Goal: Check status: Check status

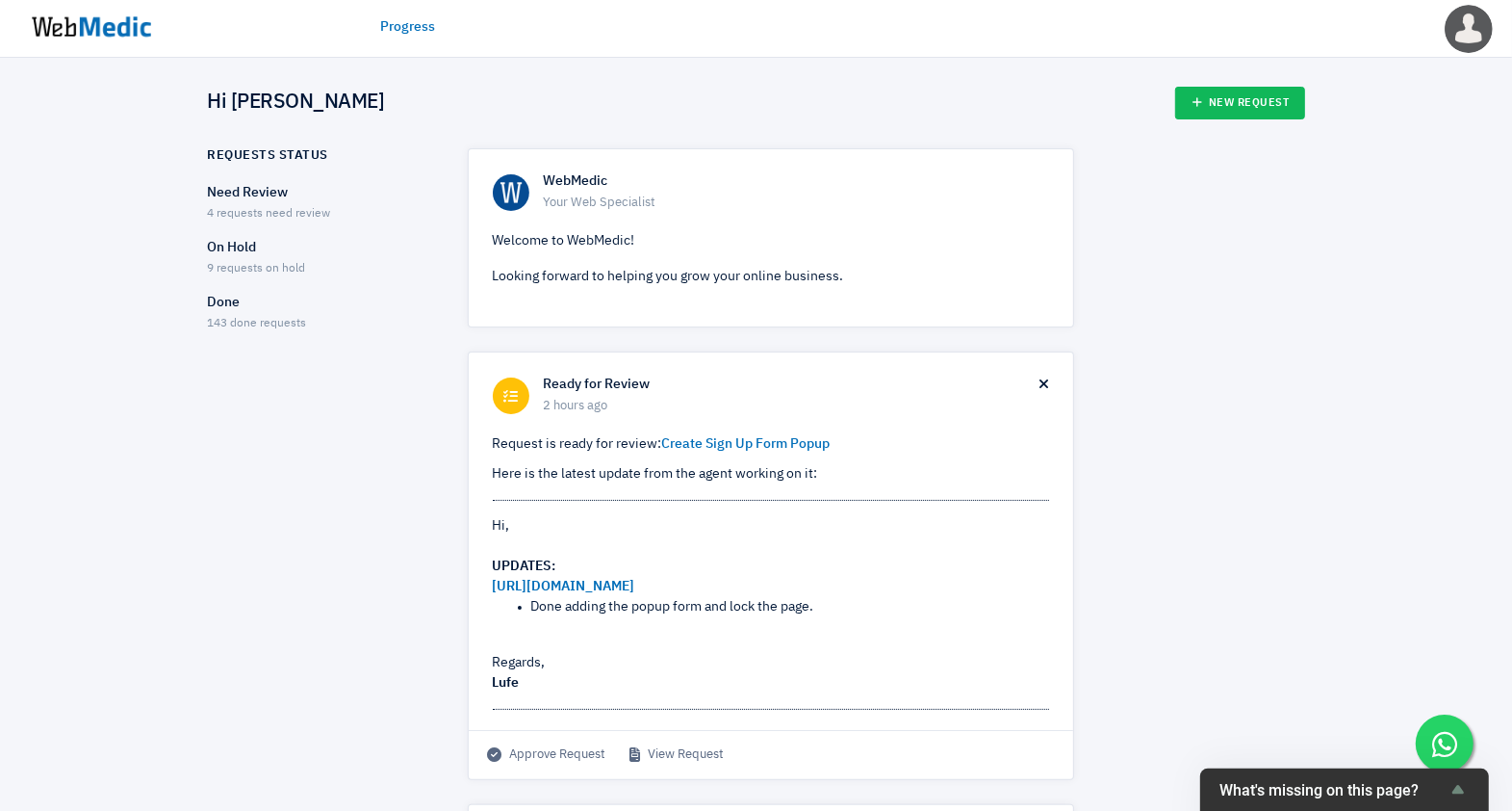
click at [239, 201] on p "Need Review" at bounding box center [321, 193] width 226 height 21
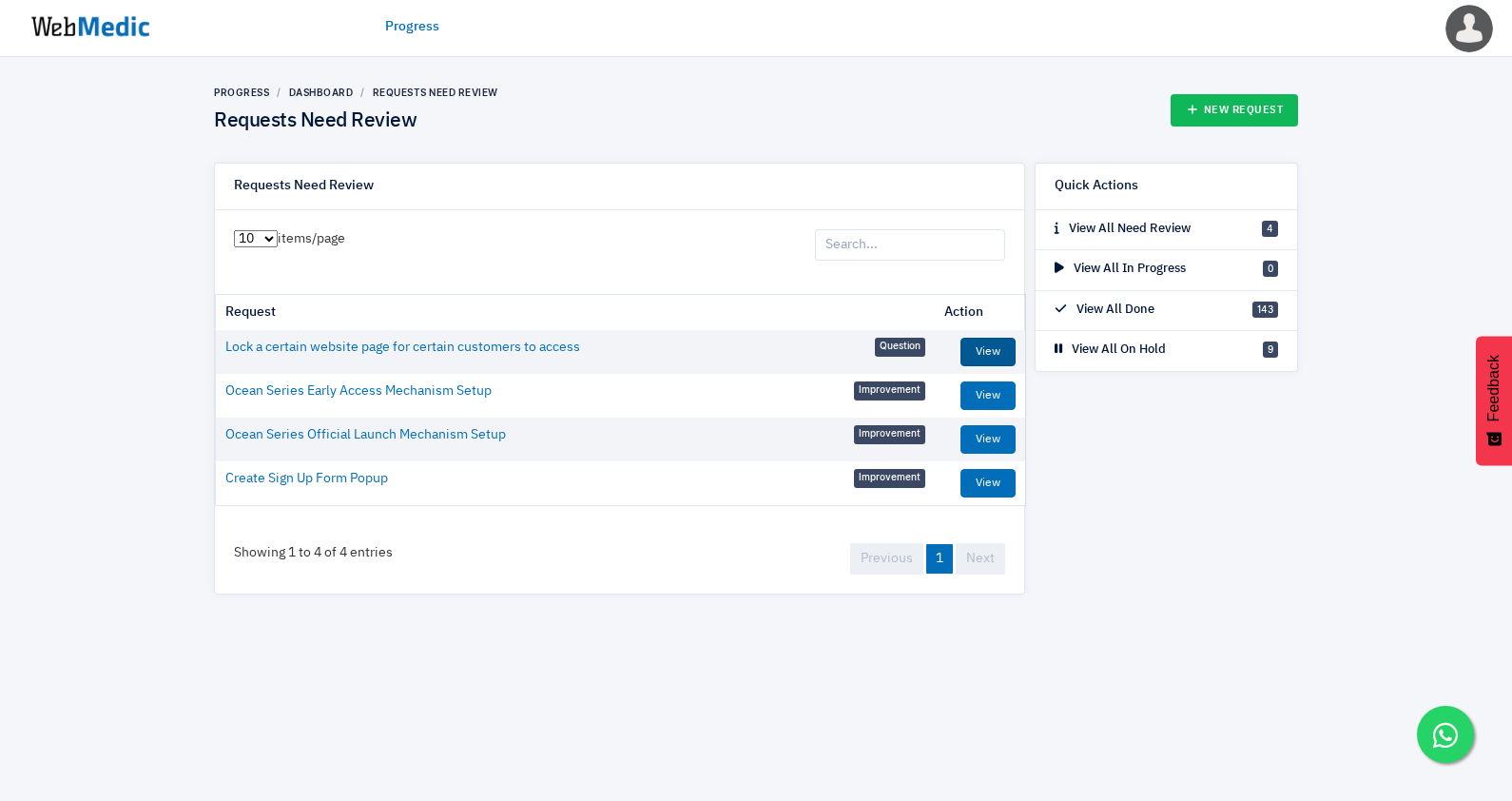
click at [979, 343] on link "View" at bounding box center [987, 351] width 55 height 28
